Goal: Information Seeking & Learning: Learn about a topic

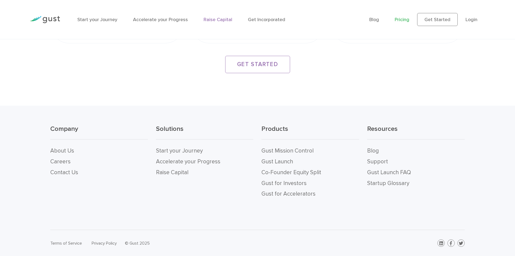
click at [211, 18] on link "Raise Capital" at bounding box center [218, 20] width 29 height 6
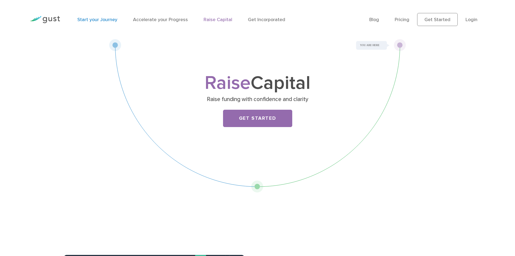
click at [106, 18] on link "Start your Journey" at bounding box center [97, 20] width 40 height 6
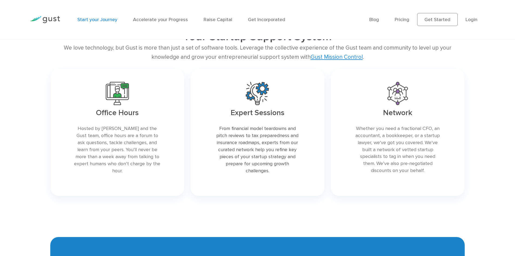
scroll to position [974, 0]
